Goal: Task Accomplishment & Management: Manage account settings

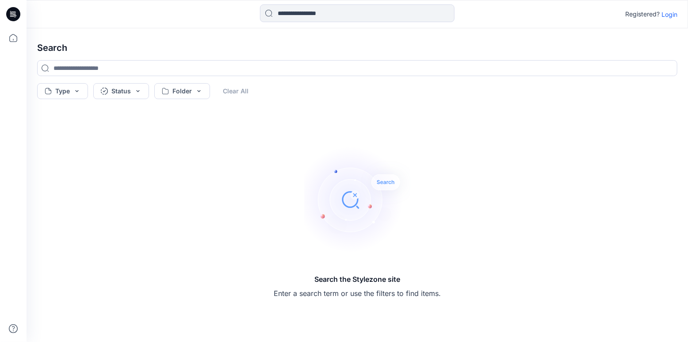
click at [669, 11] on p "Login" at bounding box center [669, 14] width 16 height 9
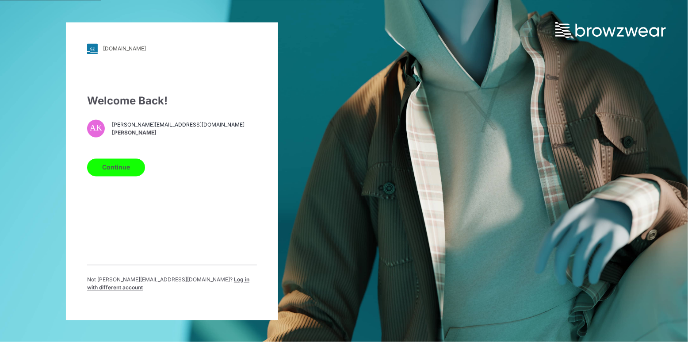
click at [113, 170] on button "Continue" at bounding box center [116, 167] width 58 height 18
click at [125, 171] on button "Continue" at bounding box center [116, 167] width 58 height 18
click at [122, 172] on button "Continue" at bounding box center [116, 167] width 58 height 18
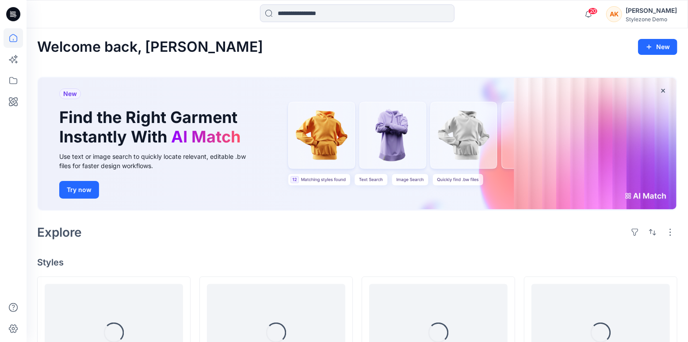
click at [650, 15] on div "[PERSON_NAME]" at bounding box center [650, 10] width 51 height 11
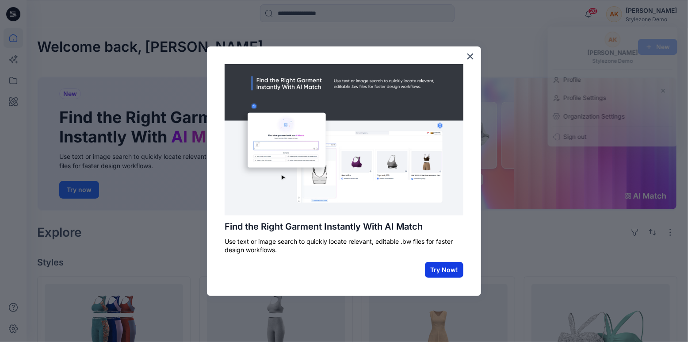
click at [447, 276] on button "Try Now!" at bounding box center [444, 270] width 38 height 16
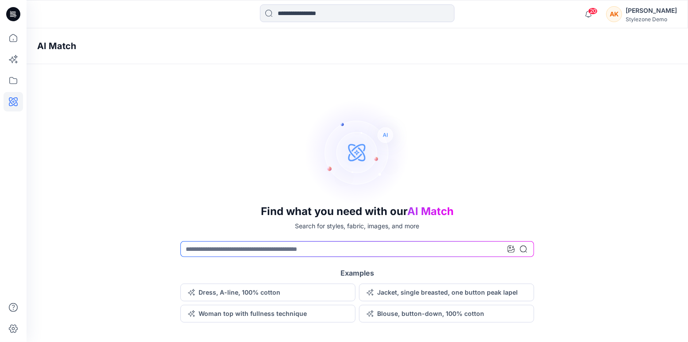
click at [633, 6] on div "[PERSON_NAME]" at bounding box center [650, 10] width 51 height 11
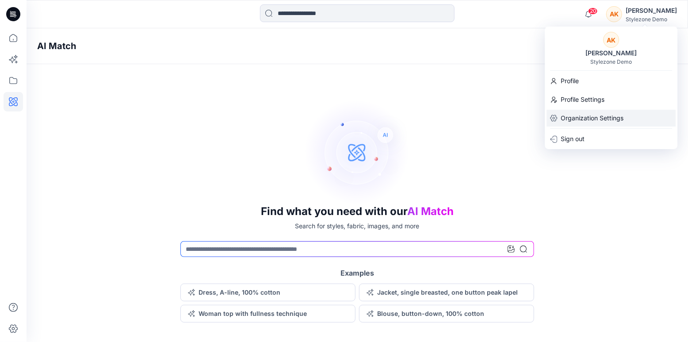
click at [578, 123] on p "Organization Settings" at bounding box center [591, 118] width 63 height 17
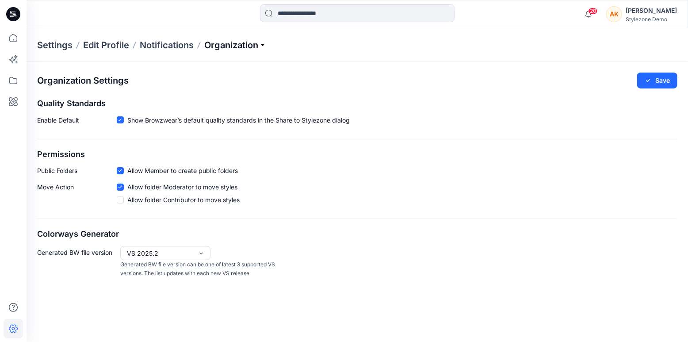
click at [250, 46] on p "Organization" at bounding box center [235, 45] width 62 height 12
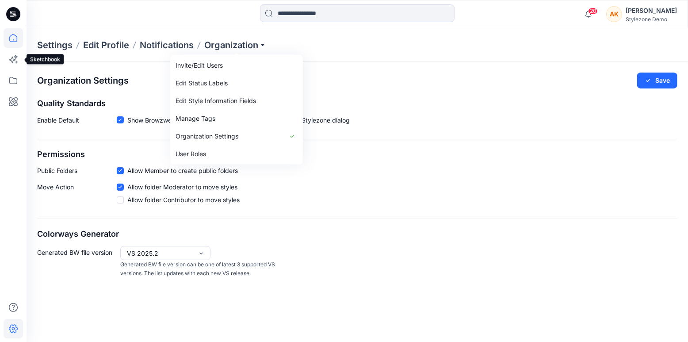
click at [16, 42] on icon at bounding box center [13, 37] width 19 height 19
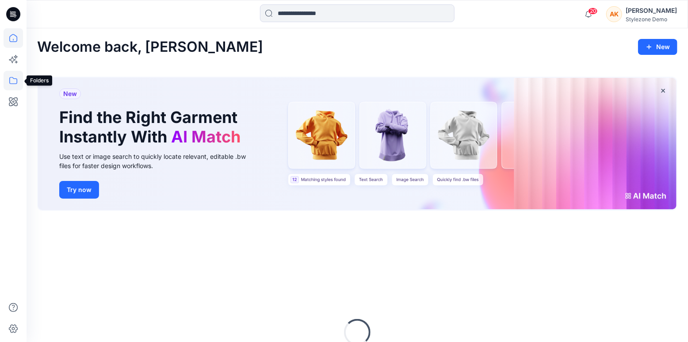
click at [15, 82] on icon at bounding box center [13, 80] width 19 height 19
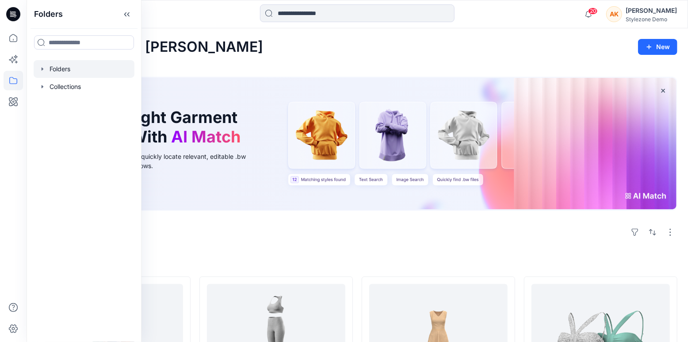
click at [68, 70] on div at bounding box center [84, 69] width 101 height 18
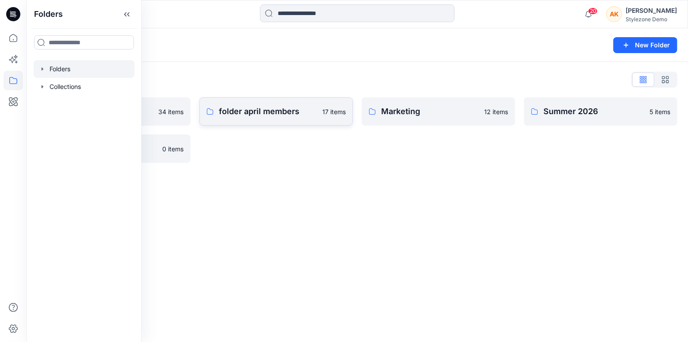
click at [274, 108] on p "folder april members" at bounding box center [268, 111] width 98 height 12
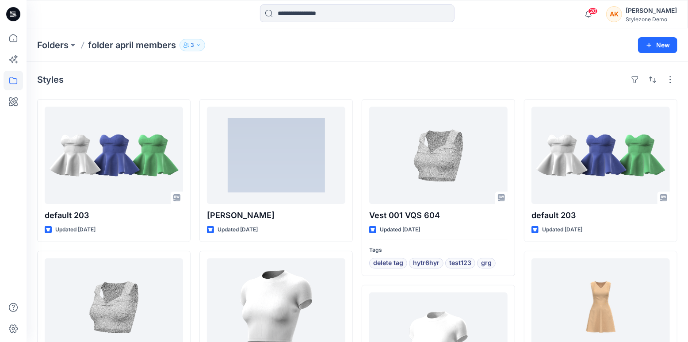
click at [199, 50] on button "3" at bounding box center [192, 45] width 26 height 12
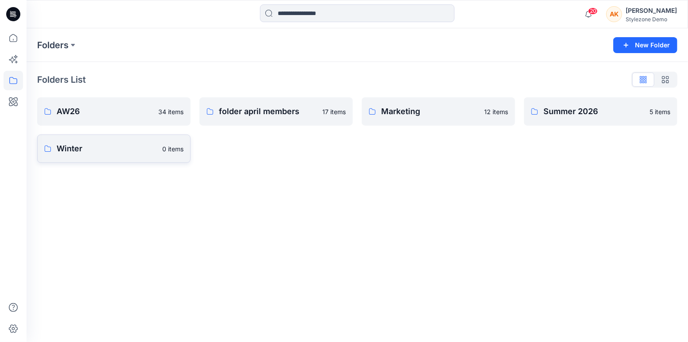
click at [118, 155] on link "Winter 0 items" at bounding box center [113, 148] width 153 height 28
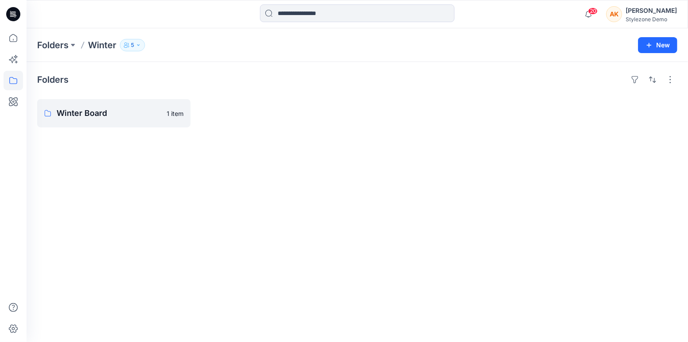
click at [140, 43] on icon "button" at bounding box center [138, 44] width 5 height 5
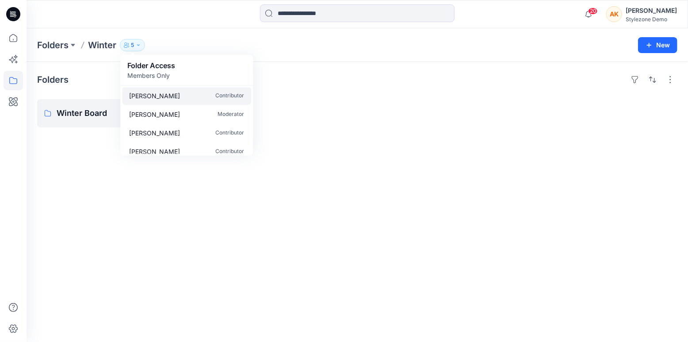
scroll to position [19, 0]
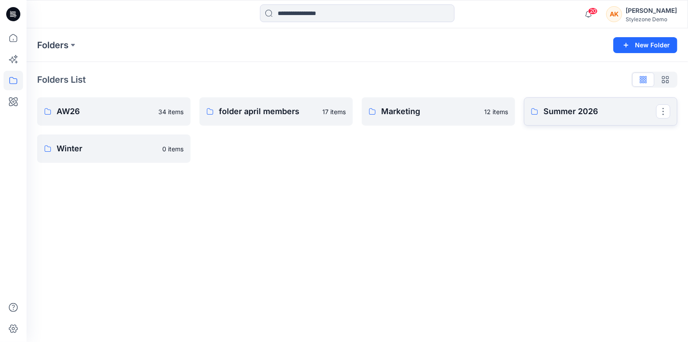
click at [581, 119] on link "Summer 2026" at bounding box center [600, 111] width 153 height 28
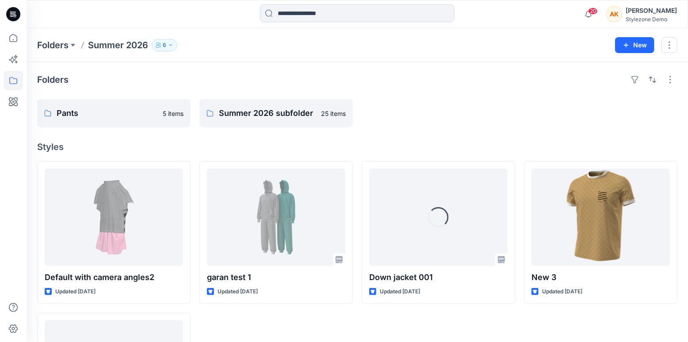
click at [158, 48] on button "6" at bounding box center [165, 45] width 26 height 12
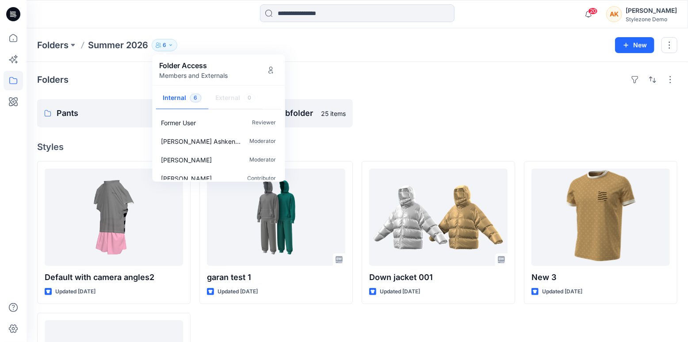
click at [159, 48] on button "6" at bounding box center [165, 45] width 26 height 12
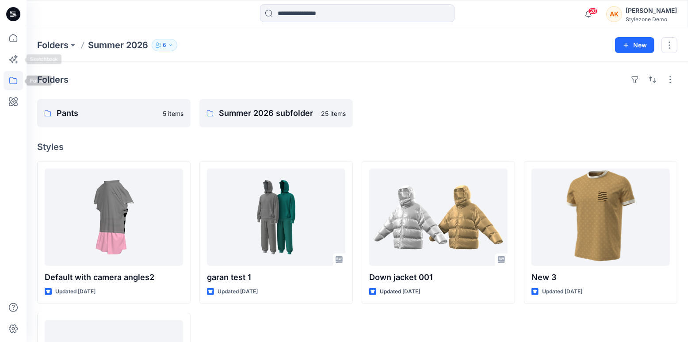
click at [14, 82] on icon at bounding box center [13, 80] width 19 height 19
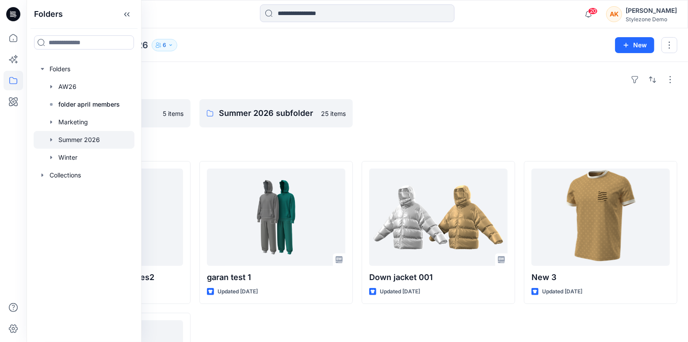
click at [552, 82] on div "Folders" at bounding box center [357, 79] width 640 height 14
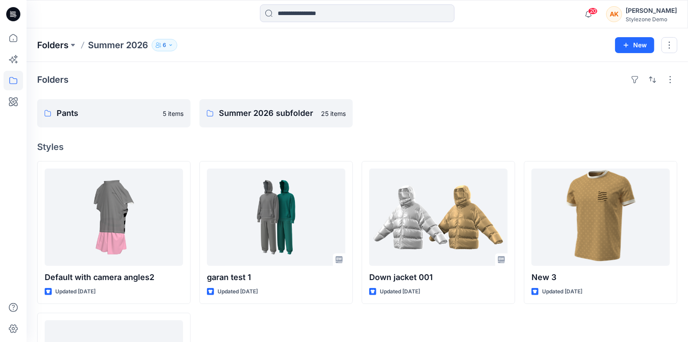
click at [49, 42] on p "Folders" at bounding box center [52, 45] width 31 height 12
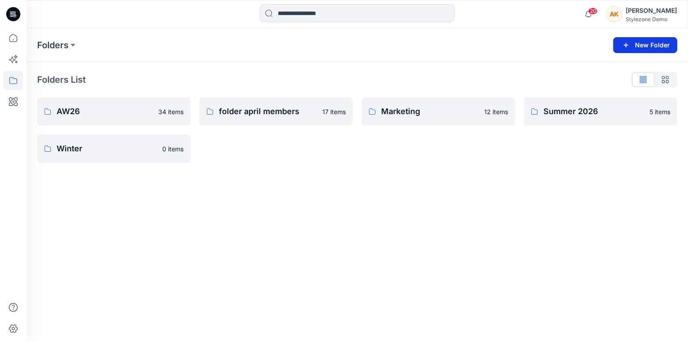
click at [631, 42] on icon "button" at bounding box center [625, 45] width 11 height 11
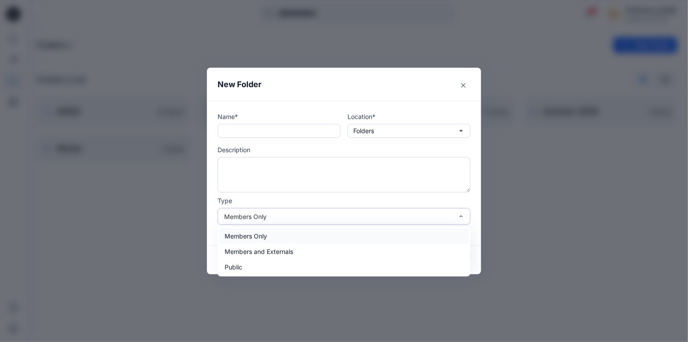
click at [351, 218] on div "Members Only" at bounding box center [338, 216] width 229 height 9
click at [331, 248] on div "Members and Externals" at bounding box center [343, 250] width 249 height 15
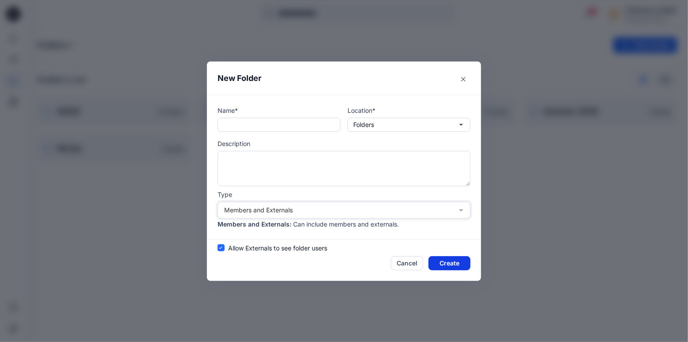
click at [451, 266] on button "Create" at bounding box center [449, 263] width 42 height 14
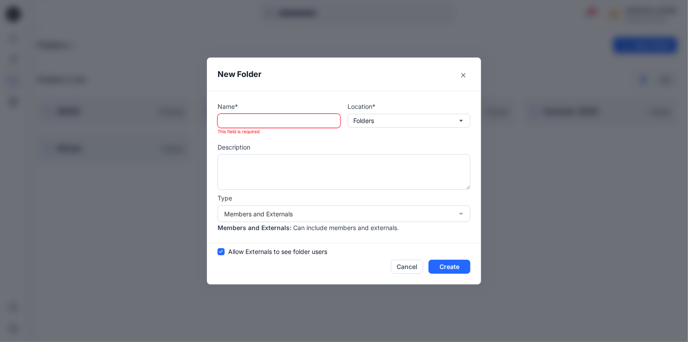
click at [276, 120] on input "text" at bounding box center [278, 121] width 123 height 14
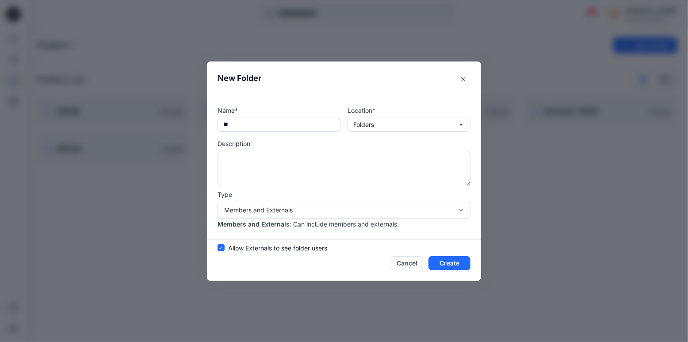
type input "*"
type input "****"
click at [221, 248] on icon at bounding box center [221, 247] width 4 height 3
click at [221, 248] on span at bounding box center [220, 247] width 7 height 7
click at [222, 249] on span at bounding box center [220, 247] width 7 height 7
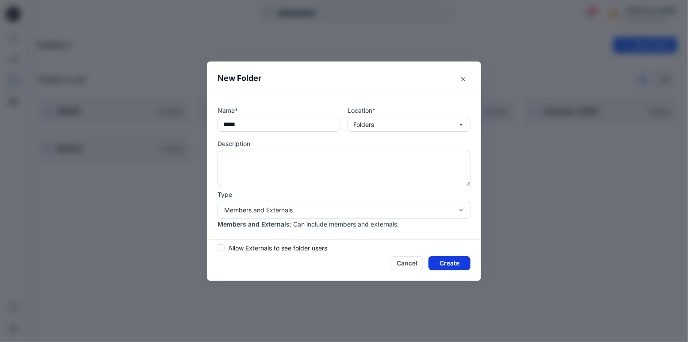
click at [452, 265] on button "Create" at bounding box center [449, 263] width 42 height 14
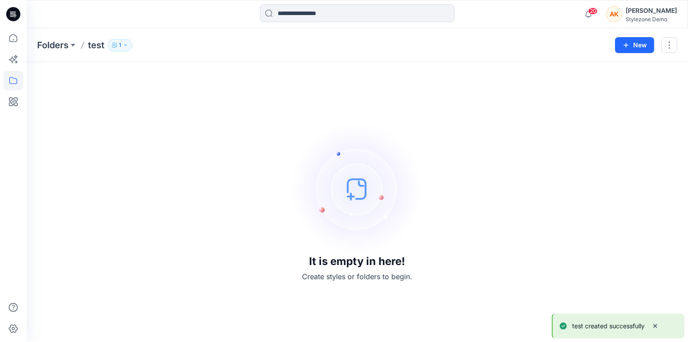
click at [125, 47] on button "1" at bounding box center [120, 45] width 24 height 12
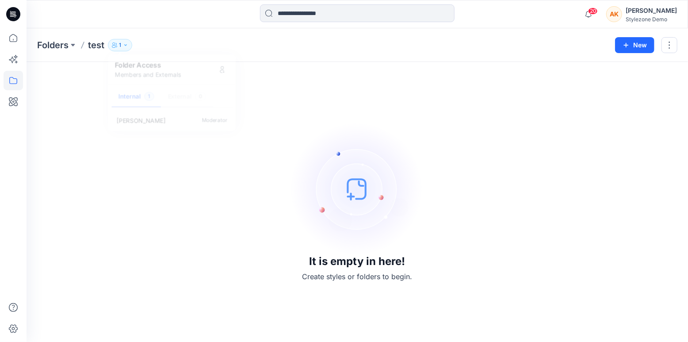
click at [467, 100] on div "It is empty in here! Create styles or folders to begin." at bounding box center [357, 201] width 640 height 259
click at [667, 45] on button "button" at bounding box center [669, 45] width 16 height 16
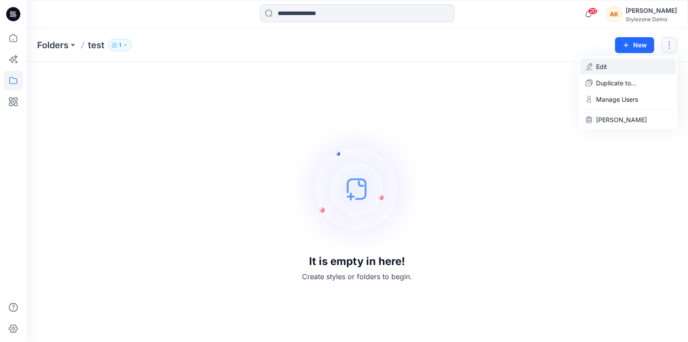
click at [612, 66] on button "Edit" at bounding box center [627, 66] width 95 height 16
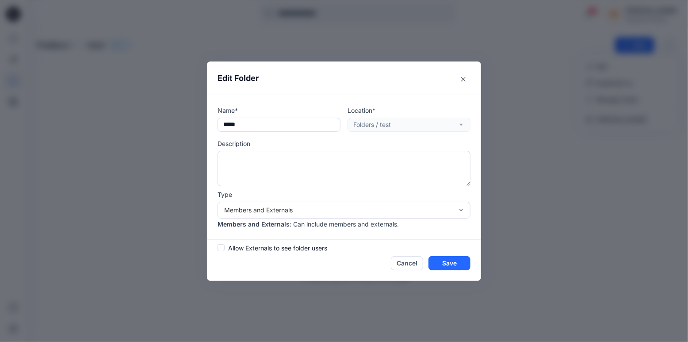
click at [220, 245] on span at bounding box center [220, 247] width 7 height 7
click at [221, 249] on icon at bounding box center [221, 247] width 4 height 3
click at [407, 264] on button "Cancel" at bounding box center [407, 263] width 32 height 14
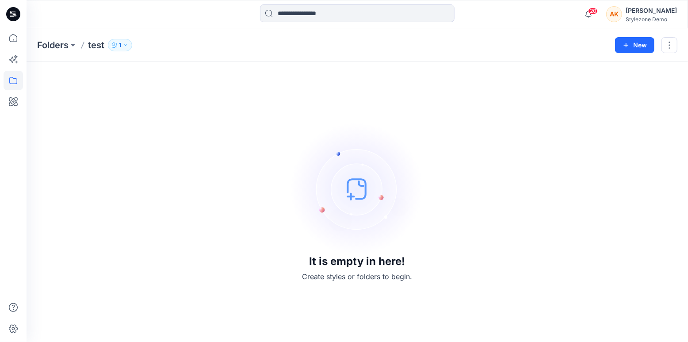
click at [587, 116] on div "It is empty in here! Create styles or folders to begin." at bounding box center [357, 201] width 640 height 259
